Goal: Find specific page/section: Find specific page/section

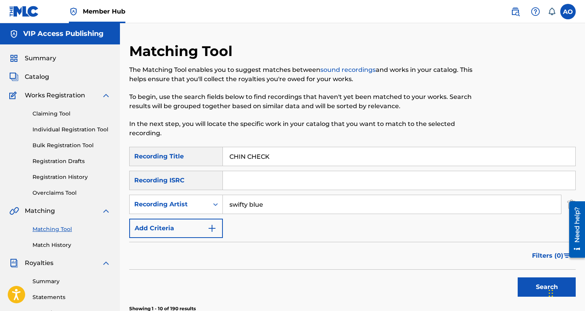
click at [300, 164] on input "CHIN CHECK" at bounding box center [399, 156] width 352 height 19
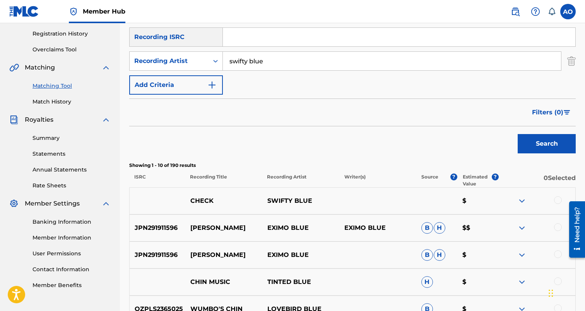
scroll to position [147, 0]
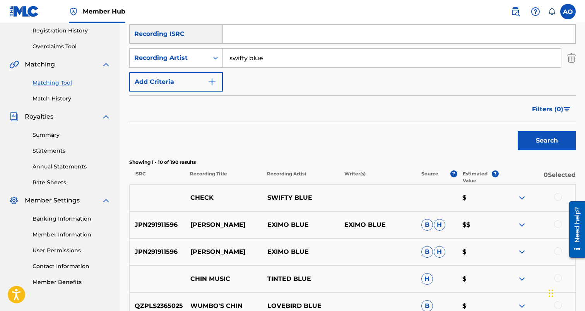
paste input "KEEP BALLIN"
type input "KEEP BALLIN"
click at [518, 131] on button "Search" at bounding box center [547, 140] width 58 height 19
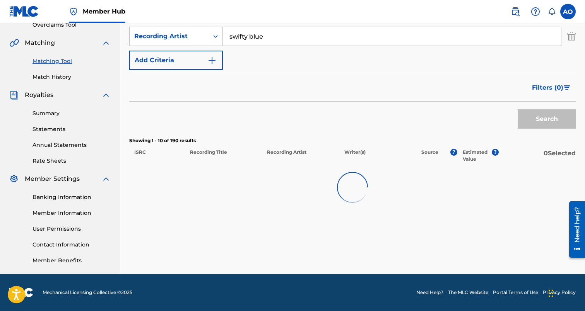
scroll to position [168, 0]
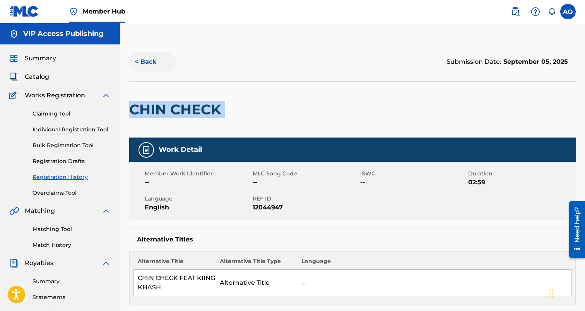
click at [141, 55] on button "< Back" at bounding box center [152, 61] width 46 height 19
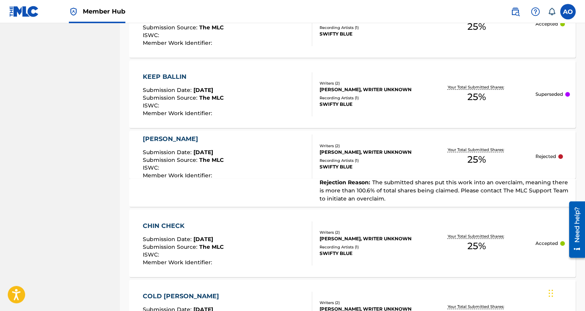
scroll to position [6332, 0]
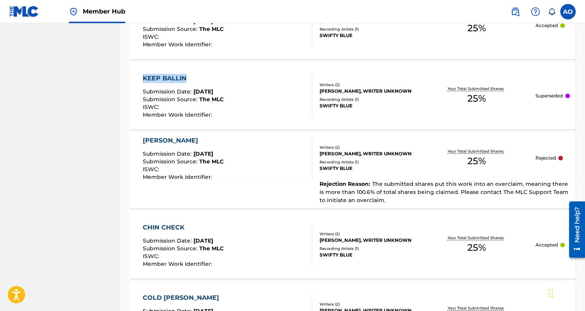
drag, startPoint x: 126, startPoint y: 77, endPoint x: 185, endPoint y: 77, distance: 58.8
copy div "KEEP BALLIN"
